Goal: Task Accomplishment & Management: Use online tool/utility

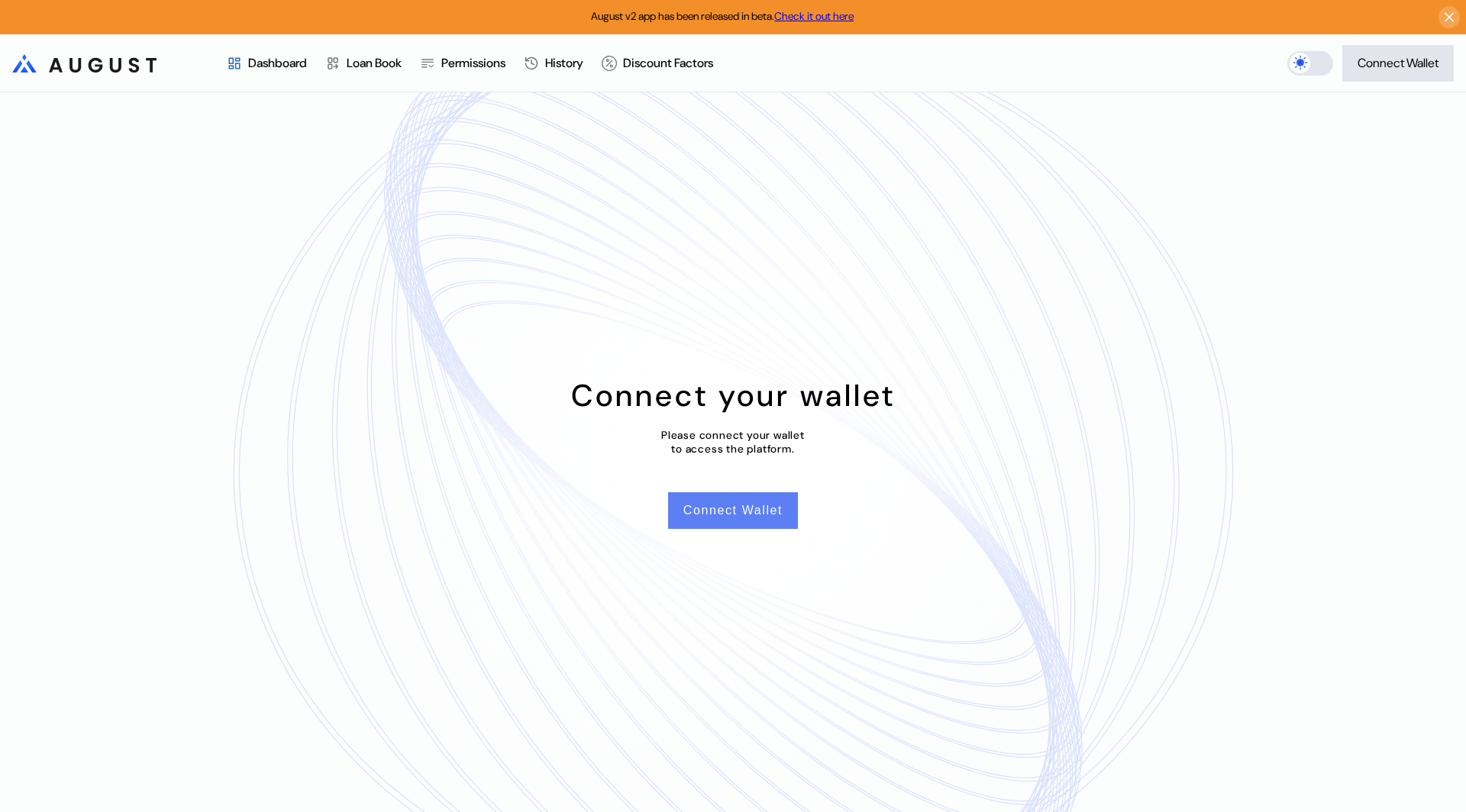
click at [745, 500] on button "Connect Wallet" at bounding box center [733, 511] width 130 height 37
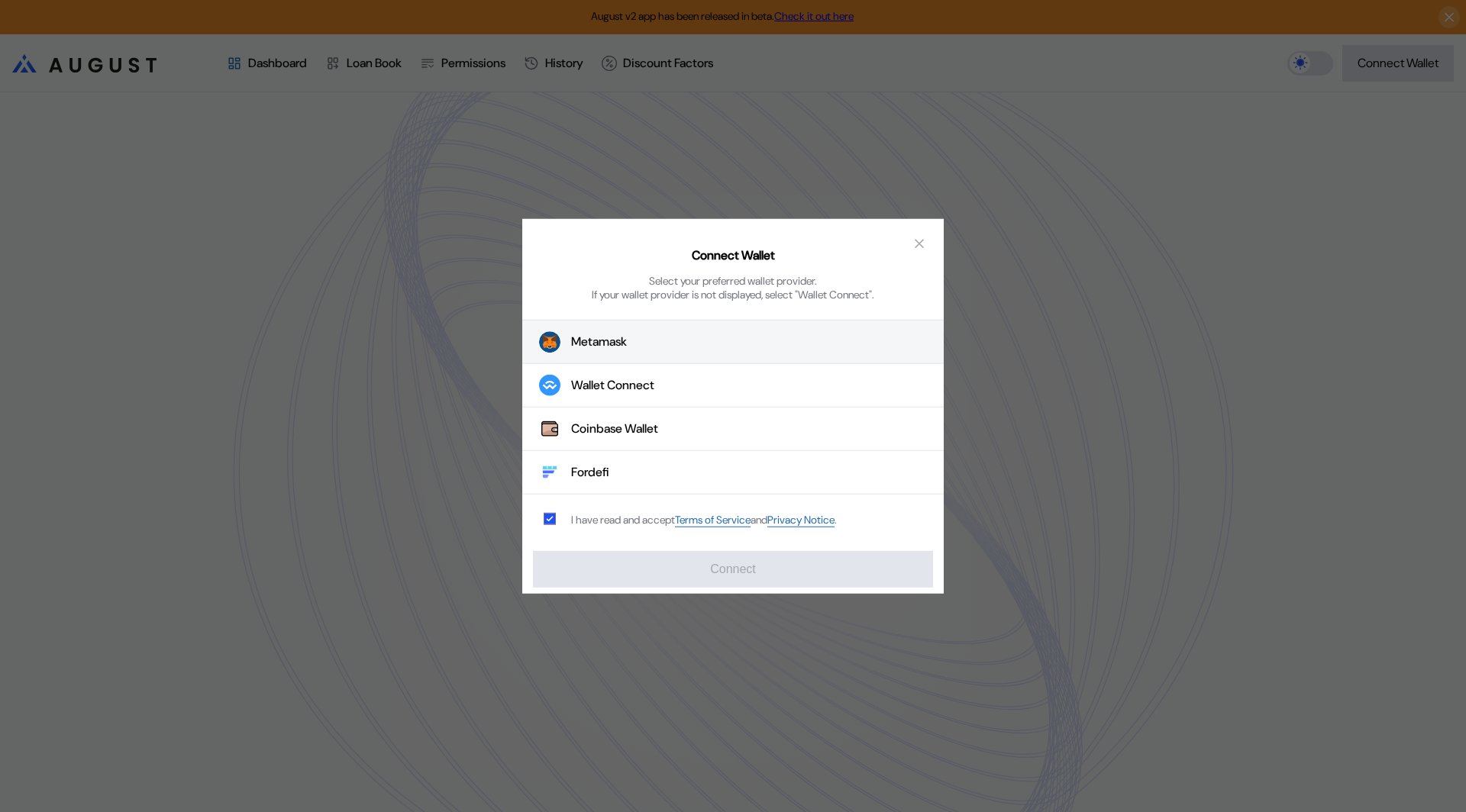
click at [598, 350] on button "Metamask" at bounding box center [733, 342] width 422 height 45
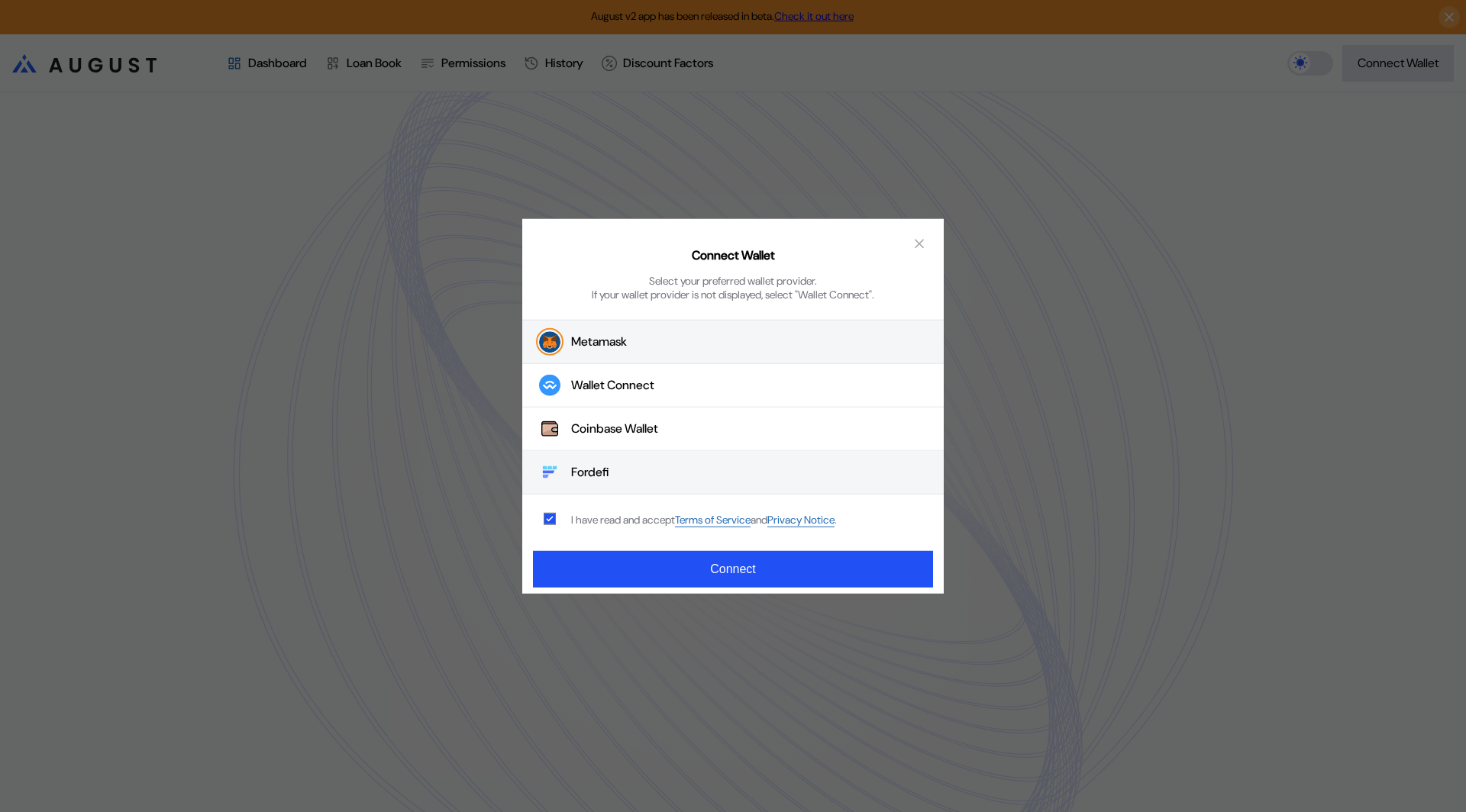
click at [599, 464] on div "Fordefi" at bounding box center [590, 472] width 38 height 16
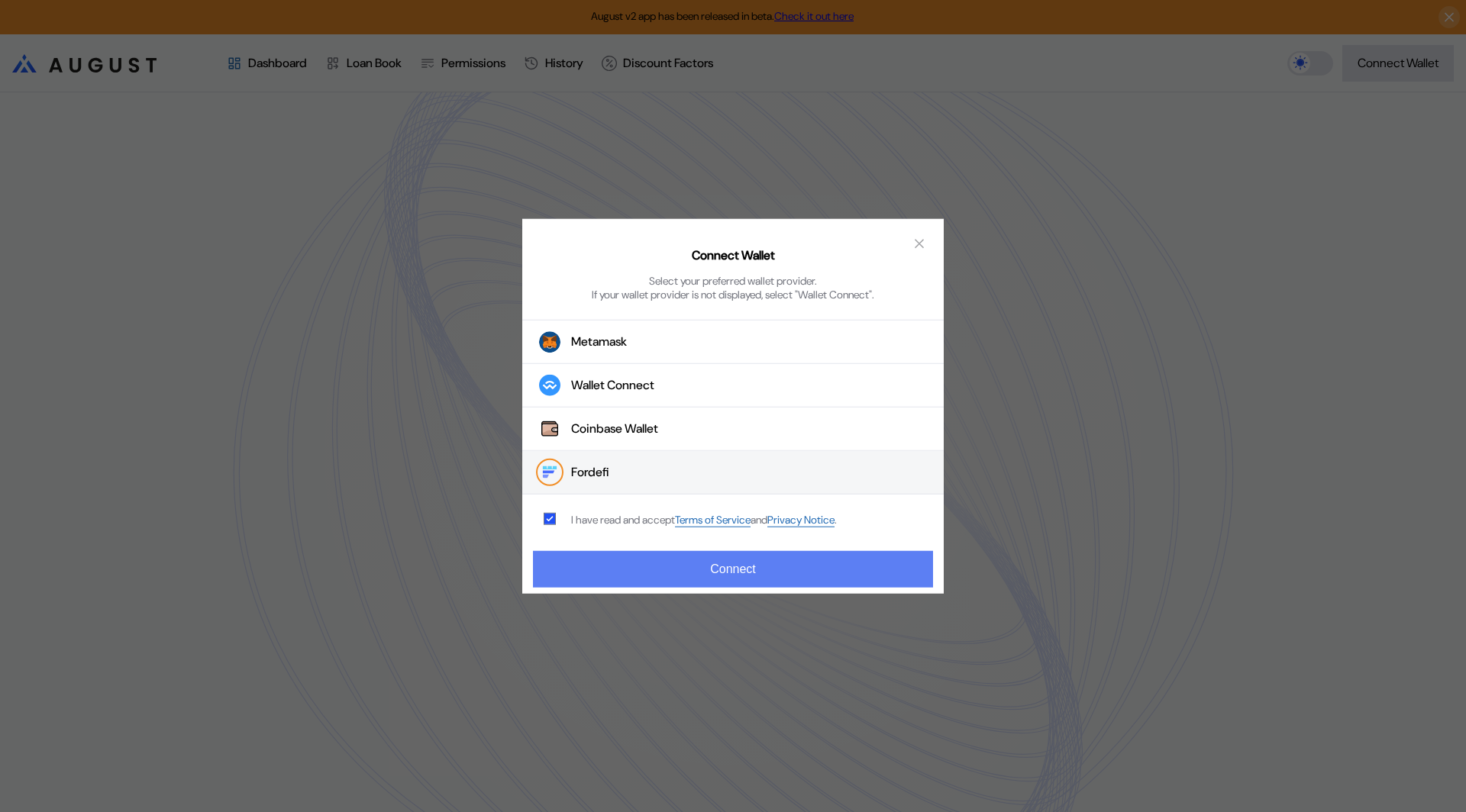
click at [627, 560] on button "Connect" at bounding box center [733, 569] width 400 height 37
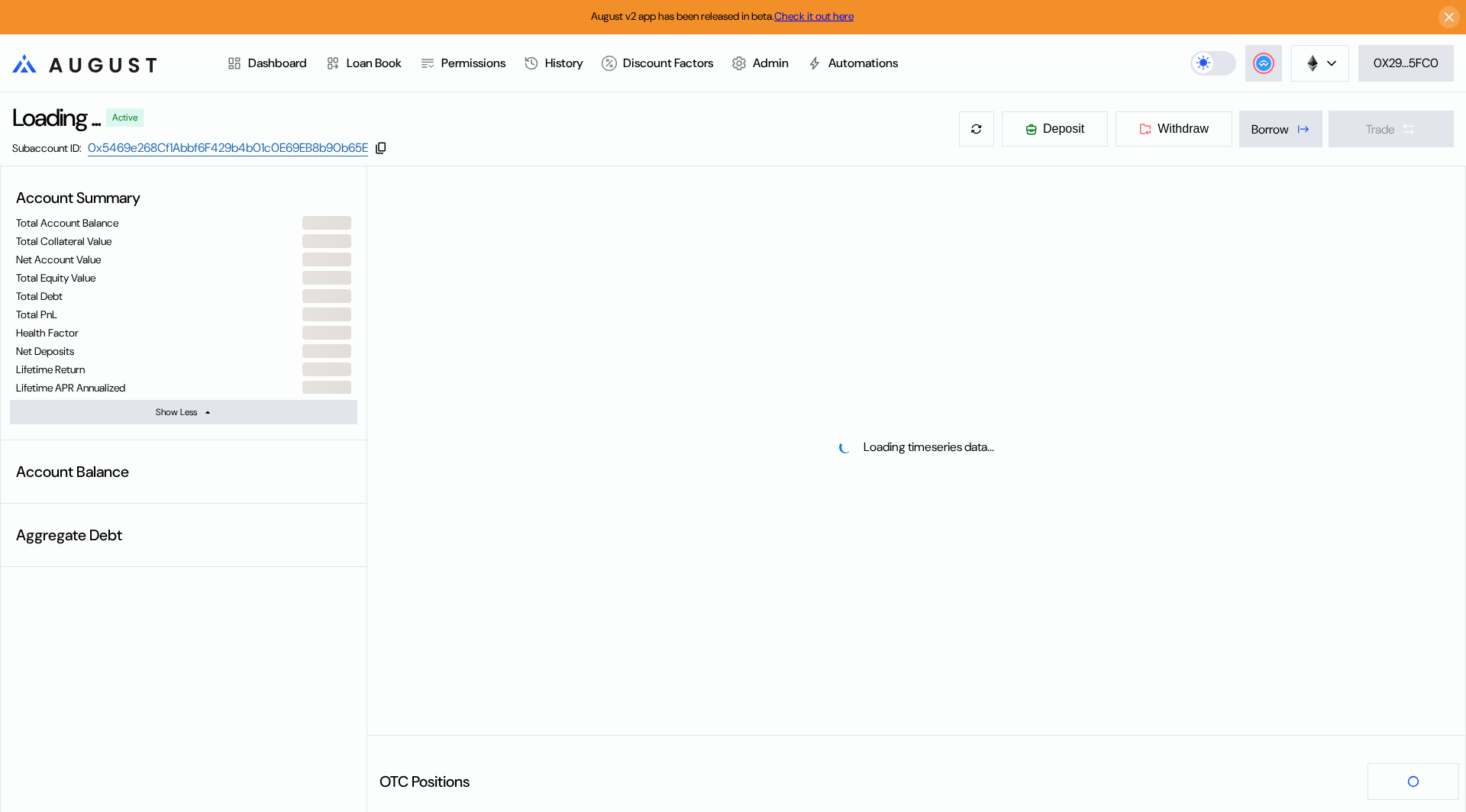
select select "*"
